Goal: Task Accomplishment & Management: Manage account settings

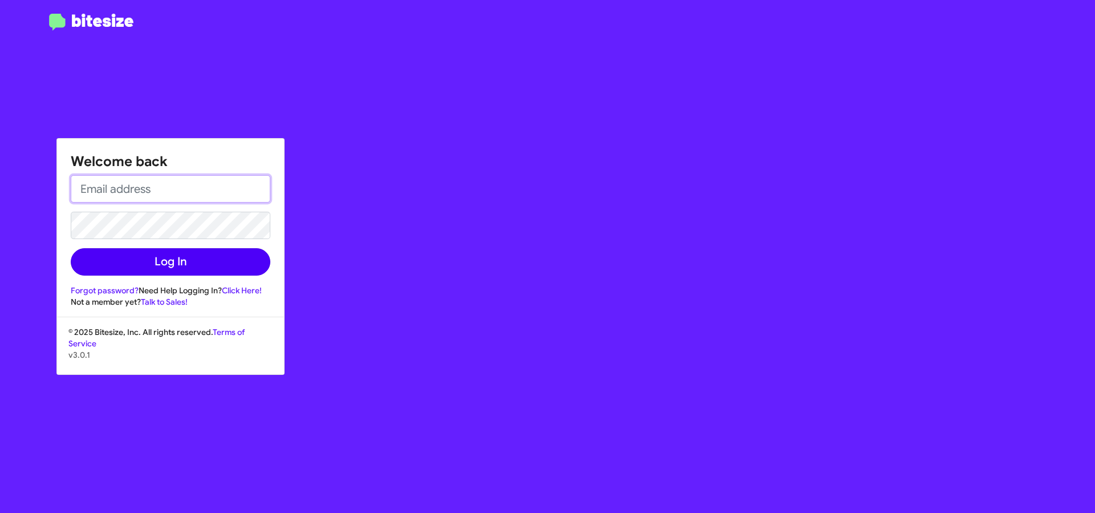
type input "[EMAIL_ADDRESS][DOMAIN_NAME]"
click at [205, 257] on button "Log In" at bounding box center [171, 261] width 200 height 27
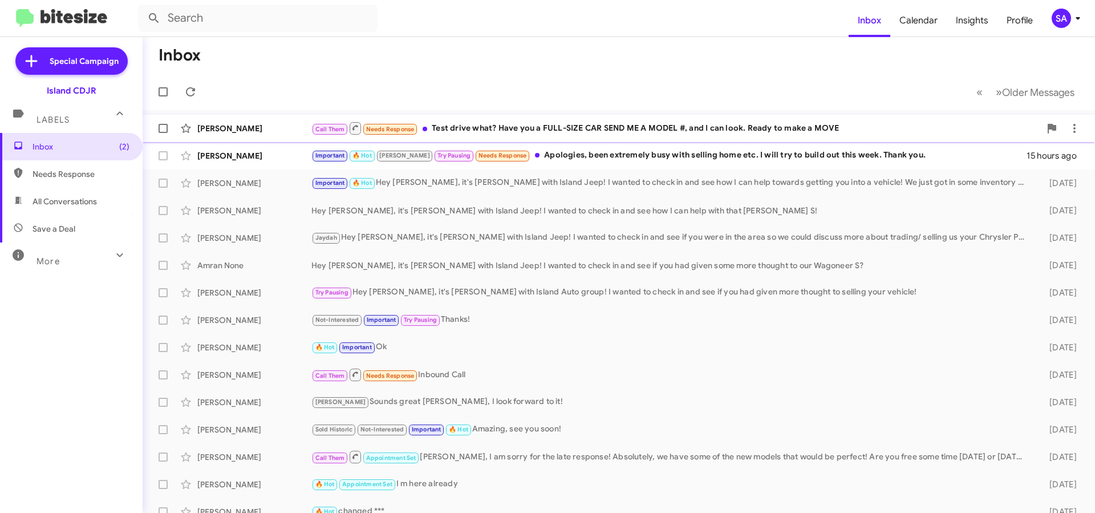
click at [822, 120] on div "[PERSON_NAME] Call Them Needs Response Test drive what? Have you a FULL-SIZE CA…" at bounding box center [619, 128] width 934 height 23
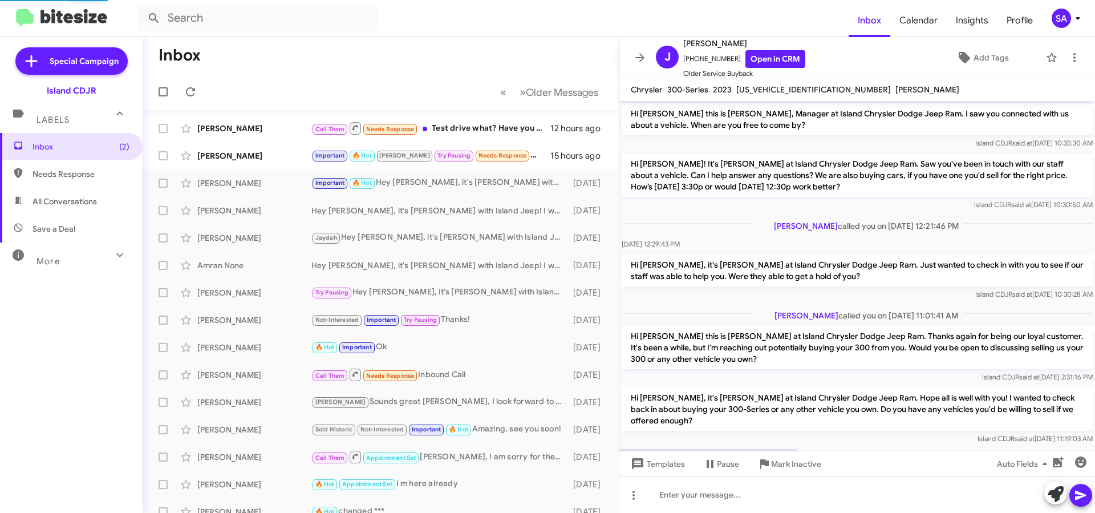
scroll to position [455, 0]
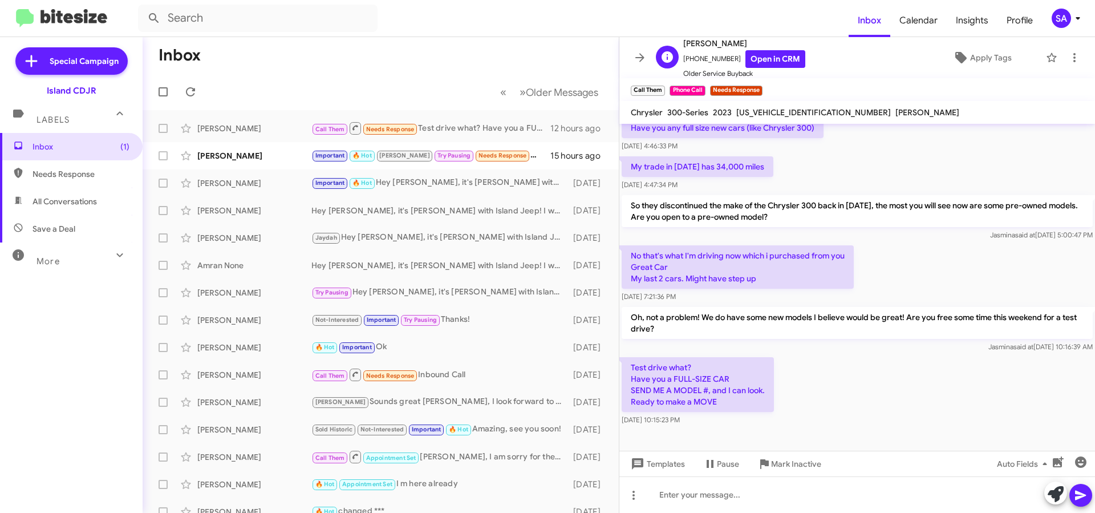
click at [721, 56] on span "[PHONE_NUMBER] Open in CRM" at bounding box center [744, 59] width 122 height 18
click at [721, 55] on span "[PHONE_NUMBER] Open in CRM" at bounding box center [744, 59] width 122 height 18
copy span "17187913388"
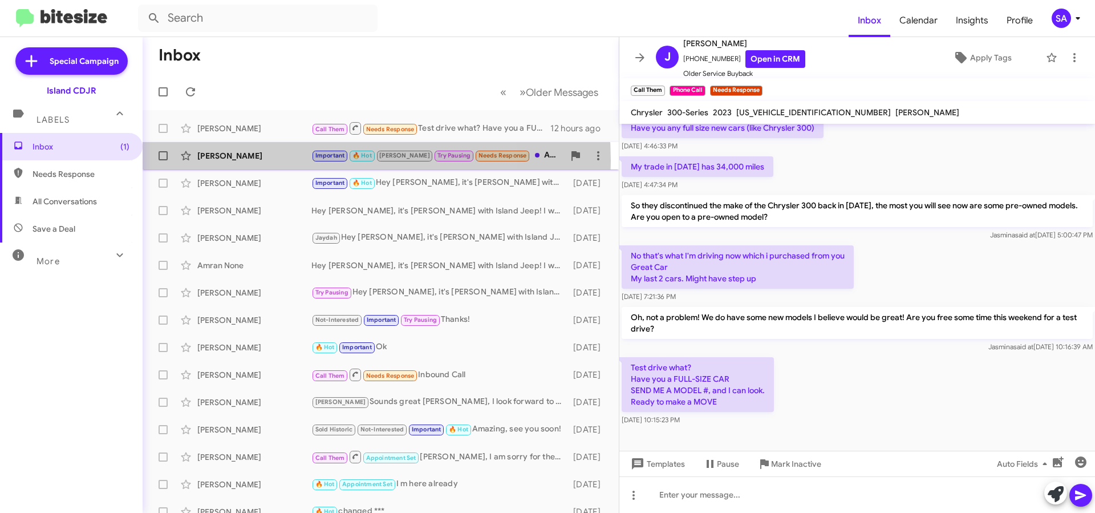
click at [274, 161] on div "[PERSON_NAME]" at bounding box center [254, 155] width 114 height 11
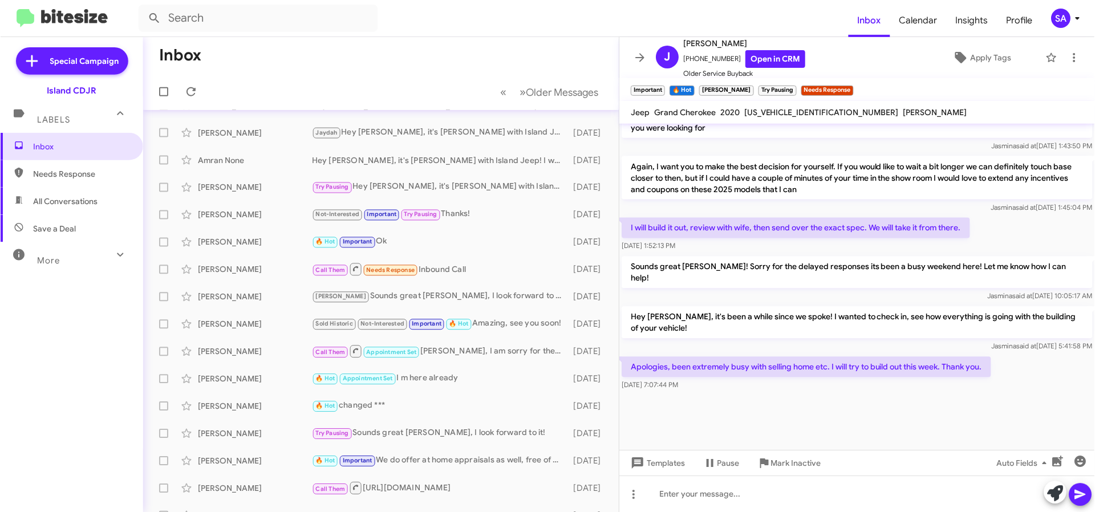
scroll to position [92, 0]
